Goal: Find specific page/section: Find specific page/section

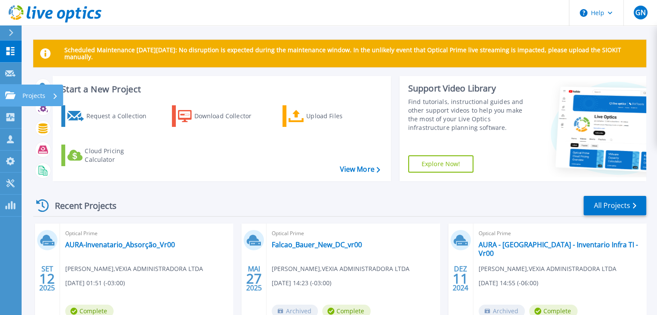
click at [11, 99] on icon at bounding box center [10, 95] width 10 height 7
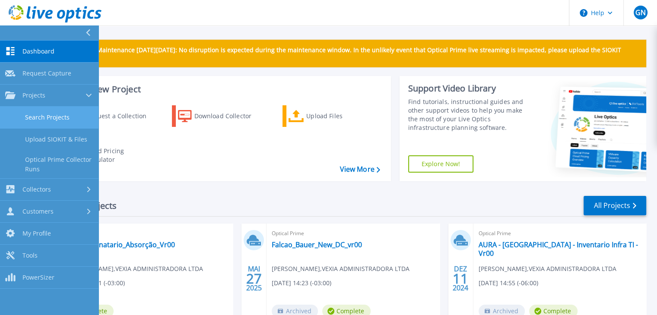
click at [58, 120] on link "Search Projects" at bounding box center [49, 118] width 99 height 22
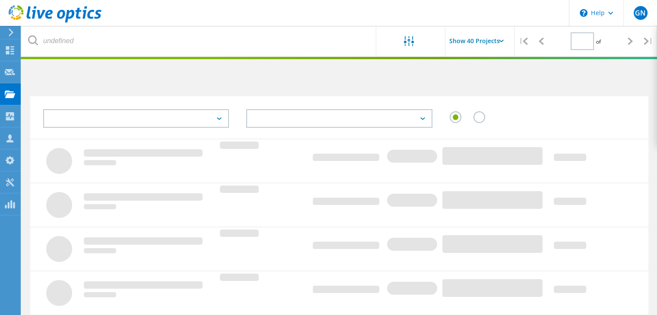
type input "1"
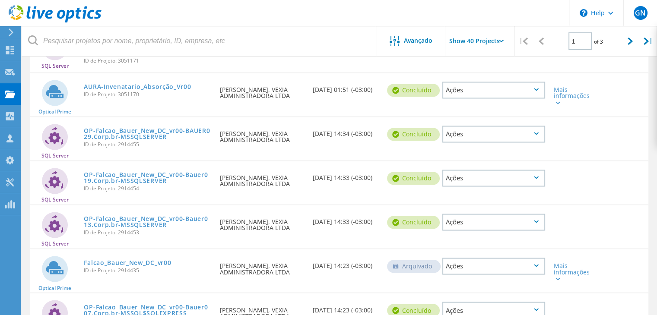
scroll to position [1383, 0]
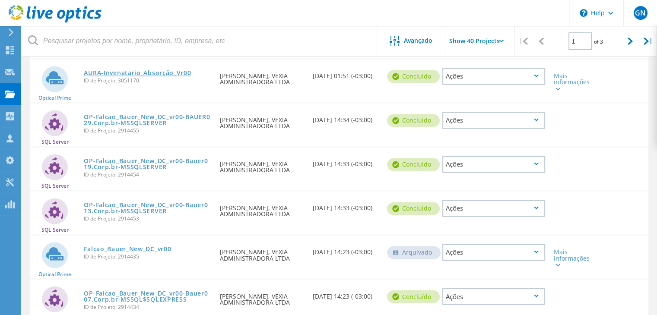
click at [153, 76] on link "AURA-Invenatario_Absorção_Vr00" at bounding box center [137, 73] width 107 height 6
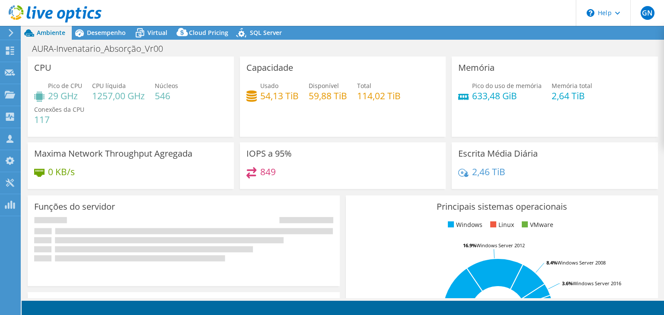
select select "SouthAmerica"
select select "USD"
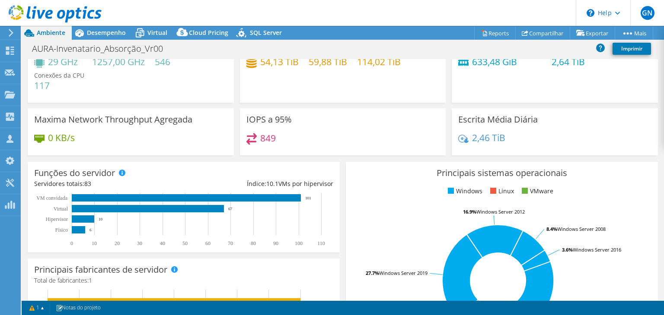
scroll to position [86, 0]
